Goal: Information Seeking & Learning: Find specific fact

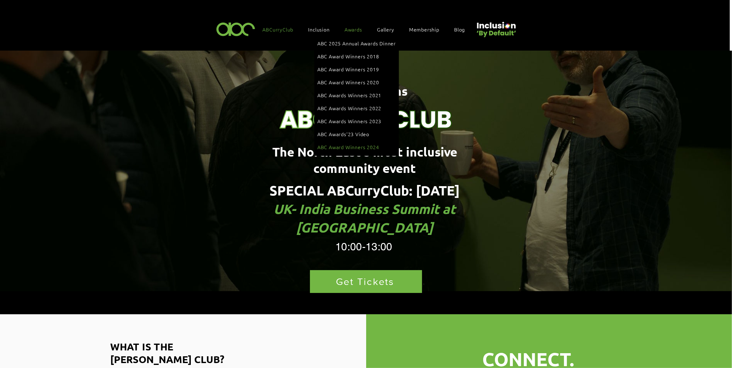
click at [369, 143] on span "ABC Award Winners 2024" at bounding box center [348, 146] width 62 height 7
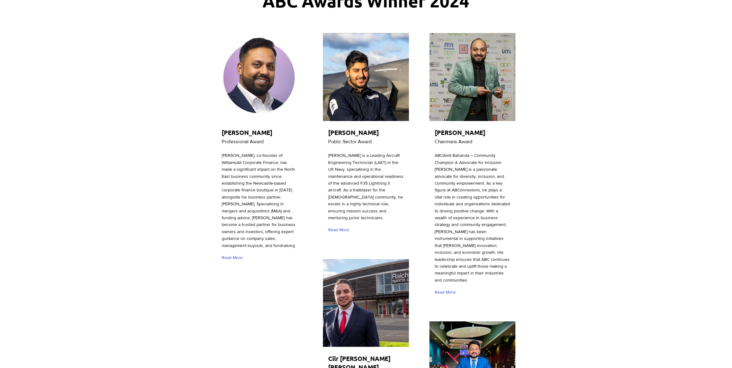
scroll to position [116, 0]
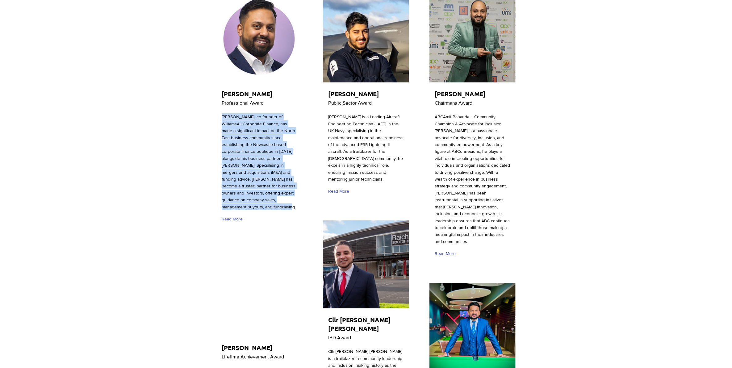
drag, startPoint x: 257, startPoint y: 202, endPoint x: 223, endPoint y: 119, distance: 90.4
click at [223, 119] on p "[PERSON_NAME], co-founder of WilliamsAli Corporate Finance, has made a signific…" at bounding box center [259, 161] width 75 height 97
copy span "[PERSON_NAME], co-founder of WilliamsAli Corporate Finance, has made a signific…"
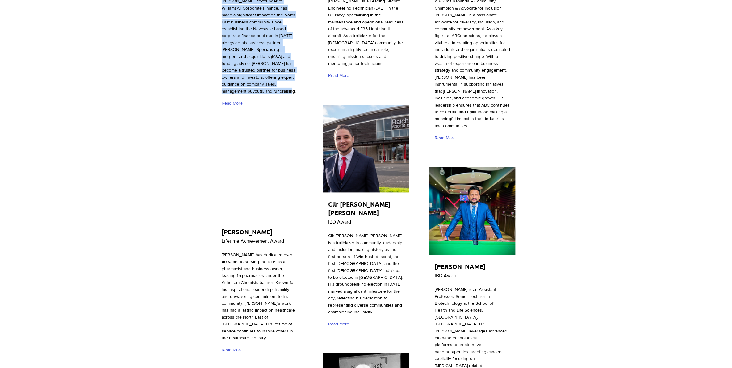
scroll to position [270, 0]
